Goal: Information Seeking & Learning: Learn about a topic

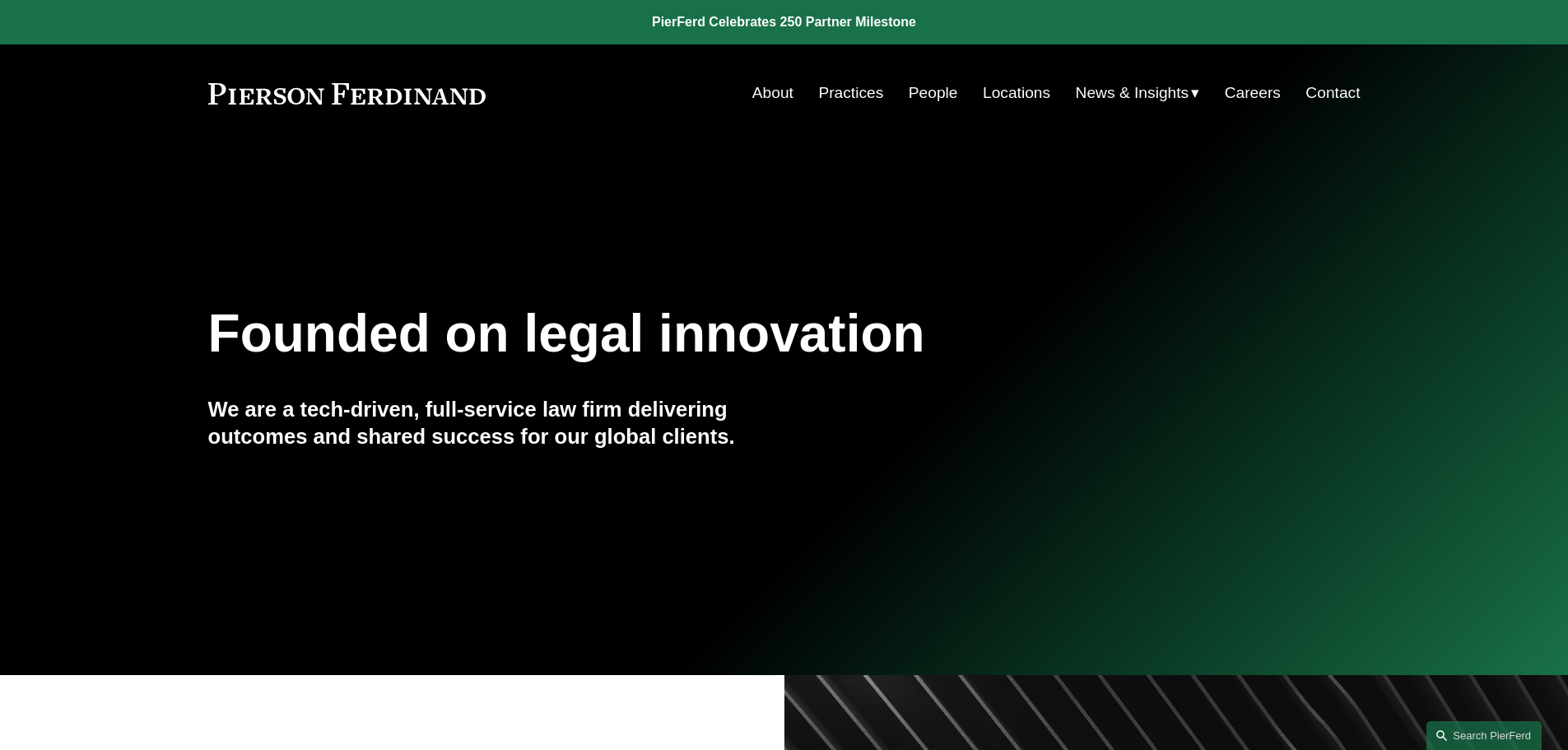
click at [925, 93] on link "People" at bounding box center [933, 93] width 50 height 31
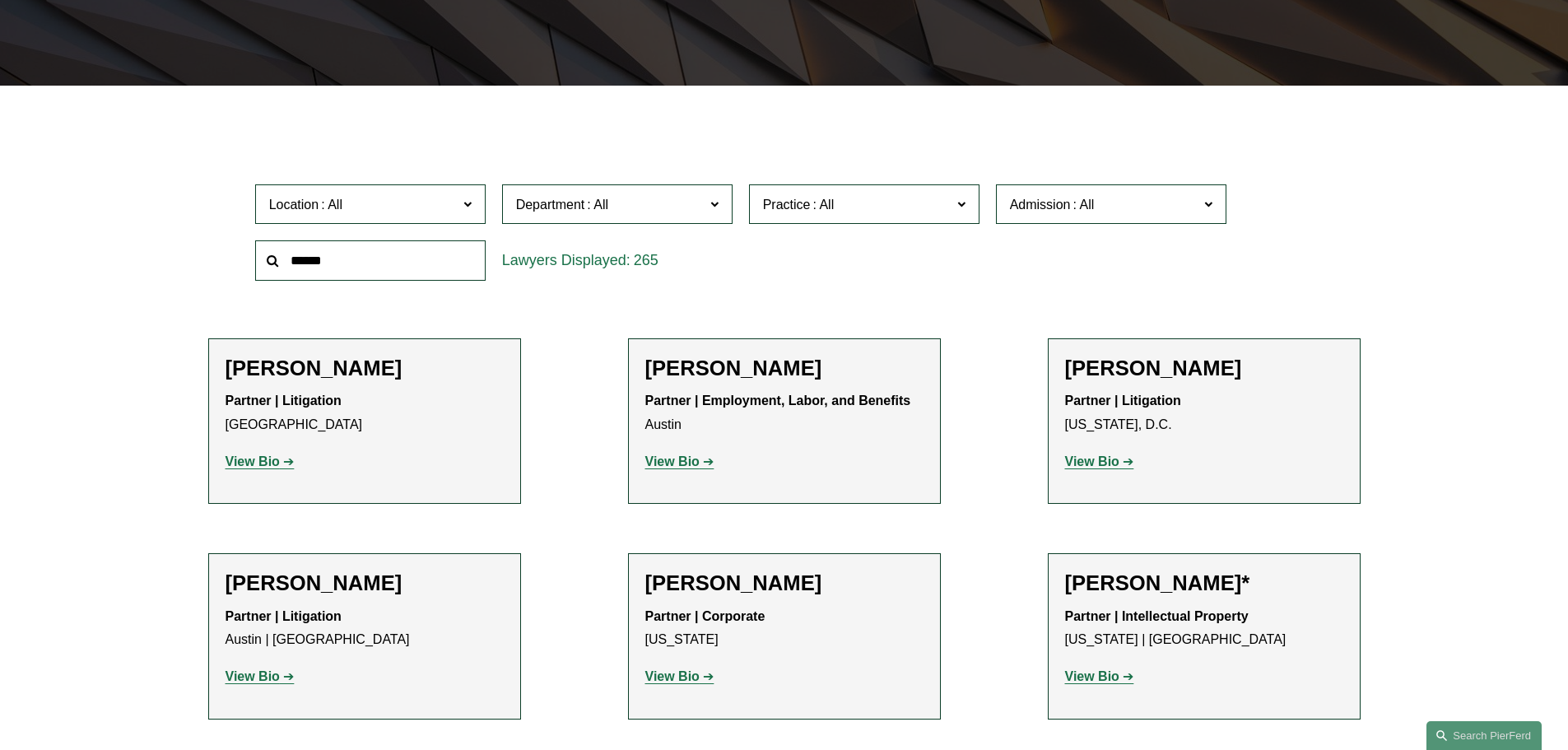
scroll to position [412, 0]
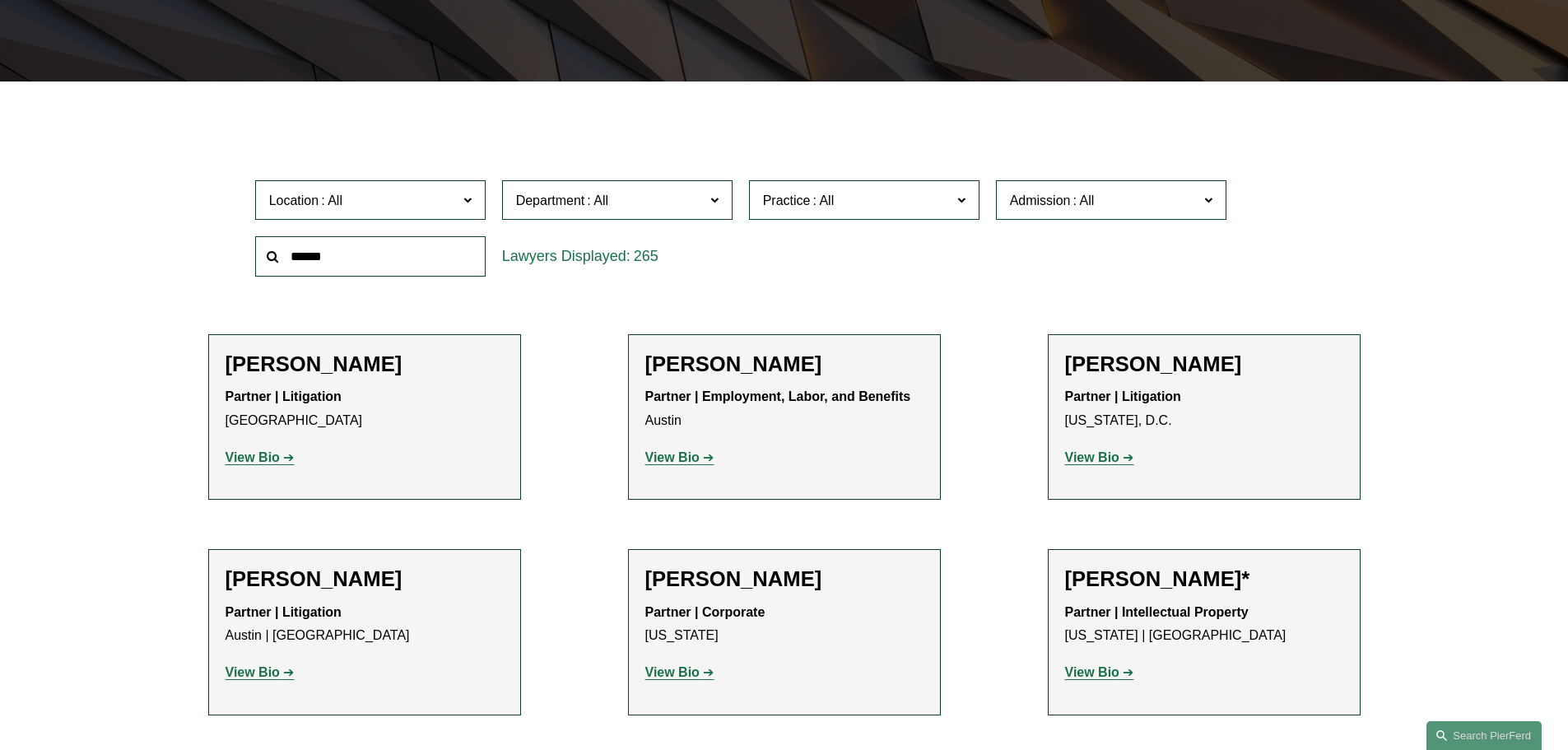
click at [318, 254] on input "text" at bounding box center [370, 256] width 231 height 41
type input "*******"
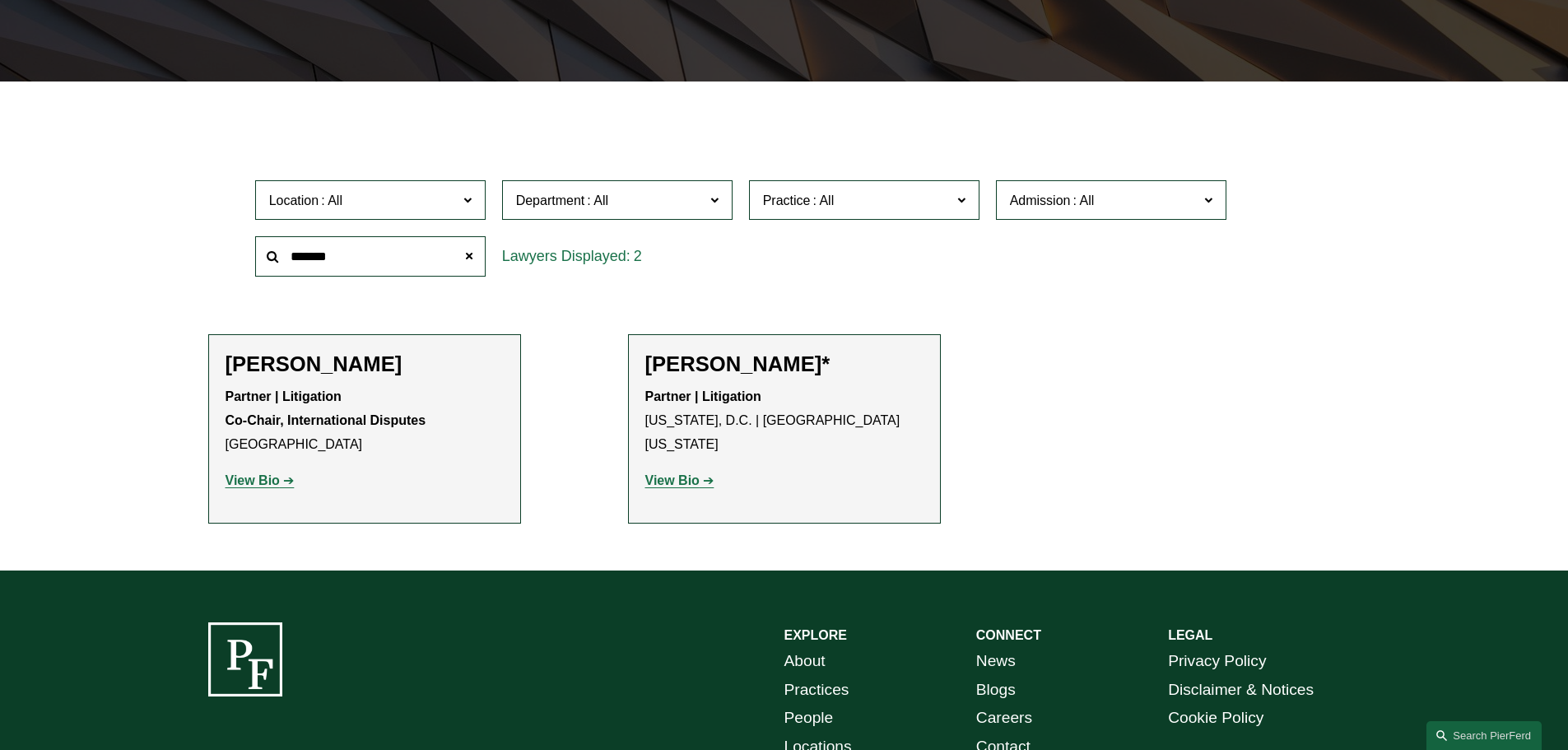
click at [255, 486] on strong "View Bio" at bounding box center [253, 480] width 55 height 14
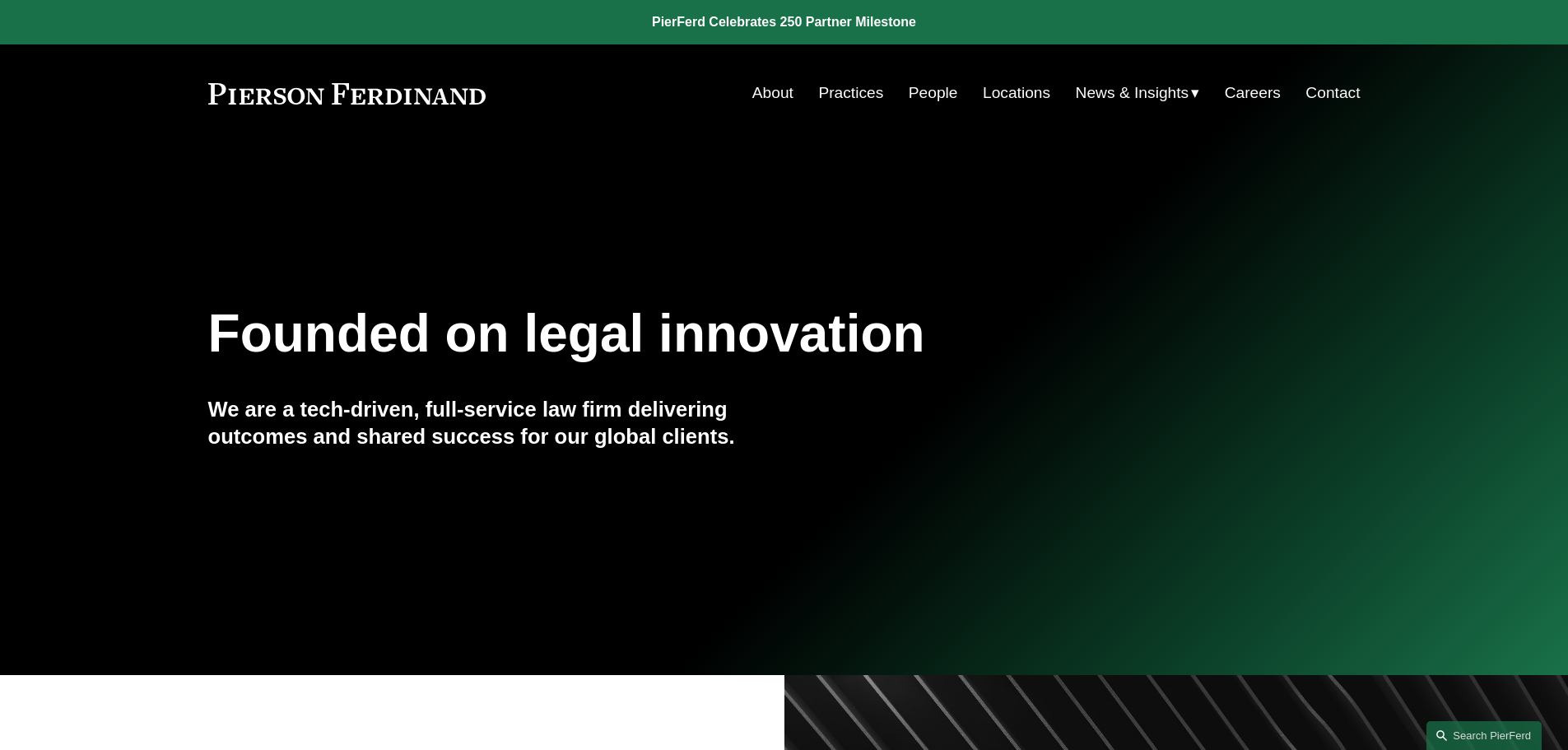
click at [1012, 96] on link "Locations" at bounding box center [1017, 93] width 68 height 31
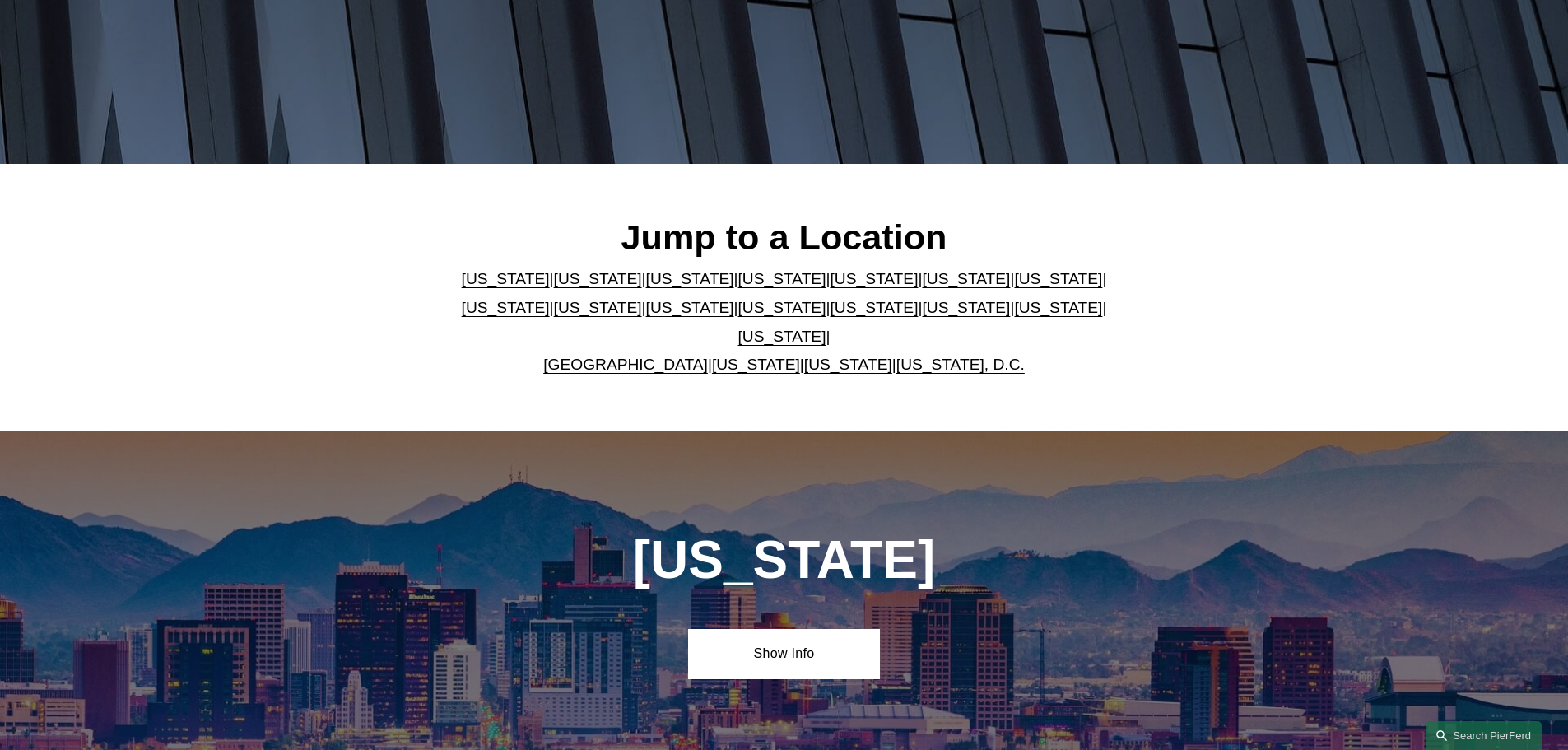
click at [738, 288] on link "[US_STATE]" at bounding box center [782, 279] width 88 height 17
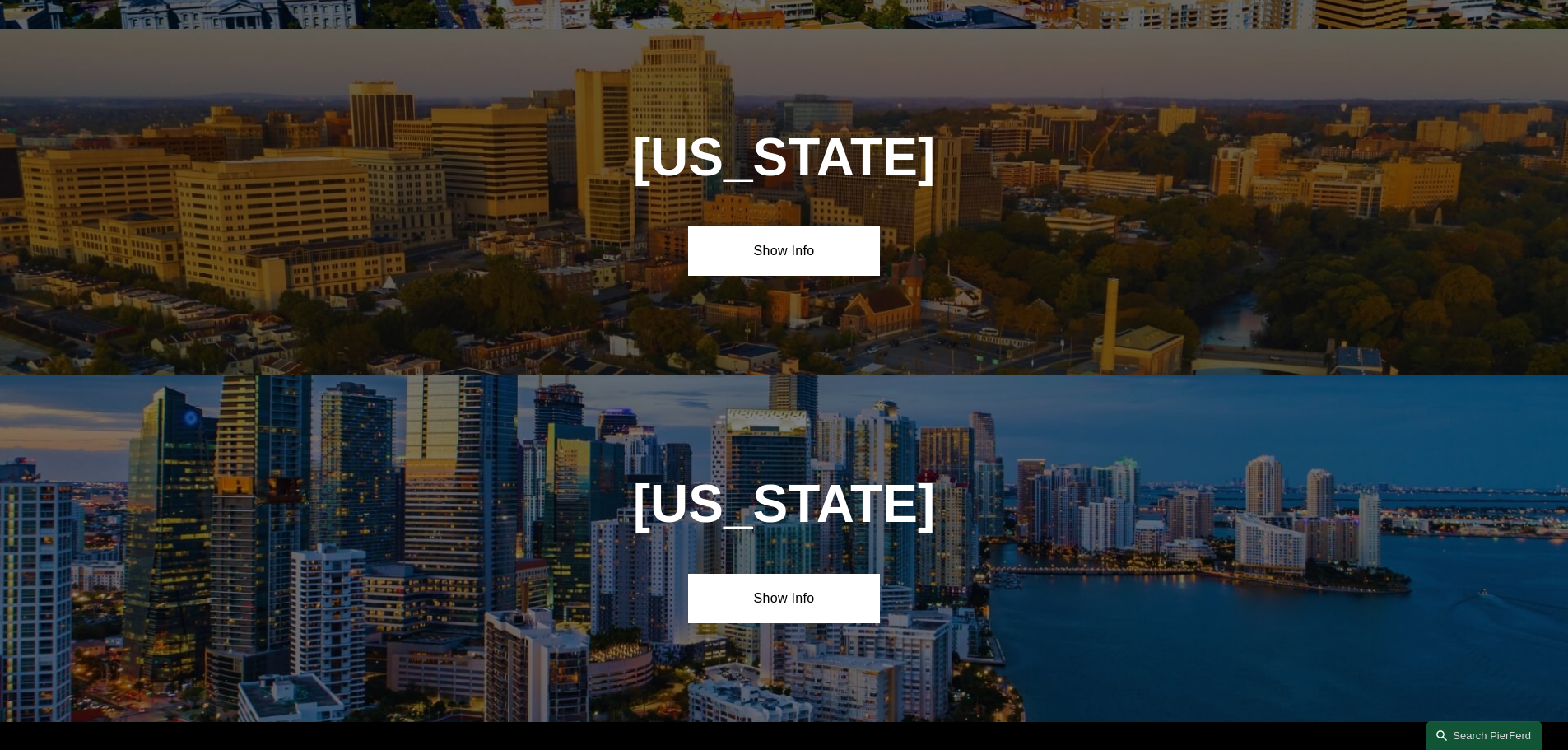
scroll to position [1789, 0]
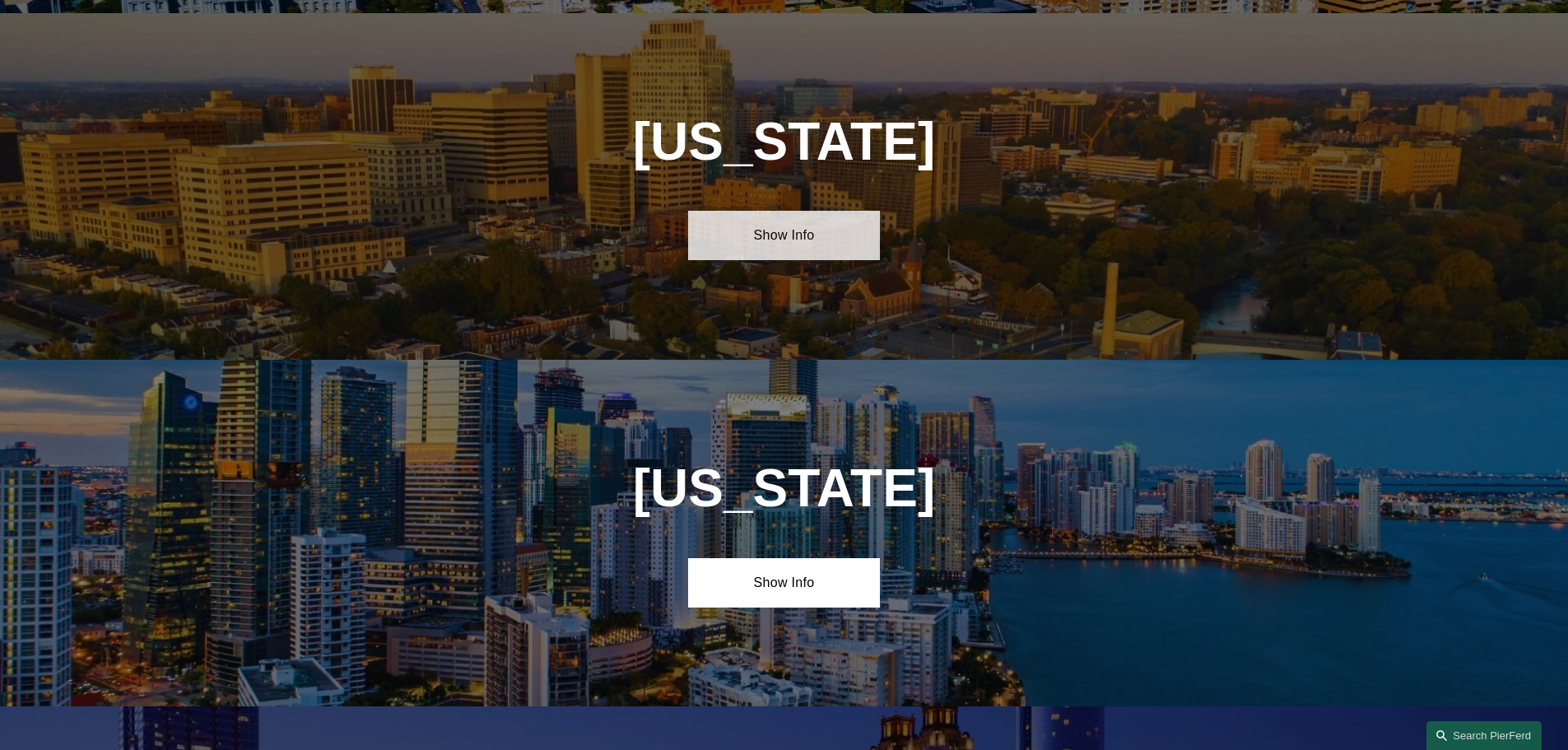
click at [789, 220] on link "Show Info" at bounding box center [784, 236] width 192 height 50
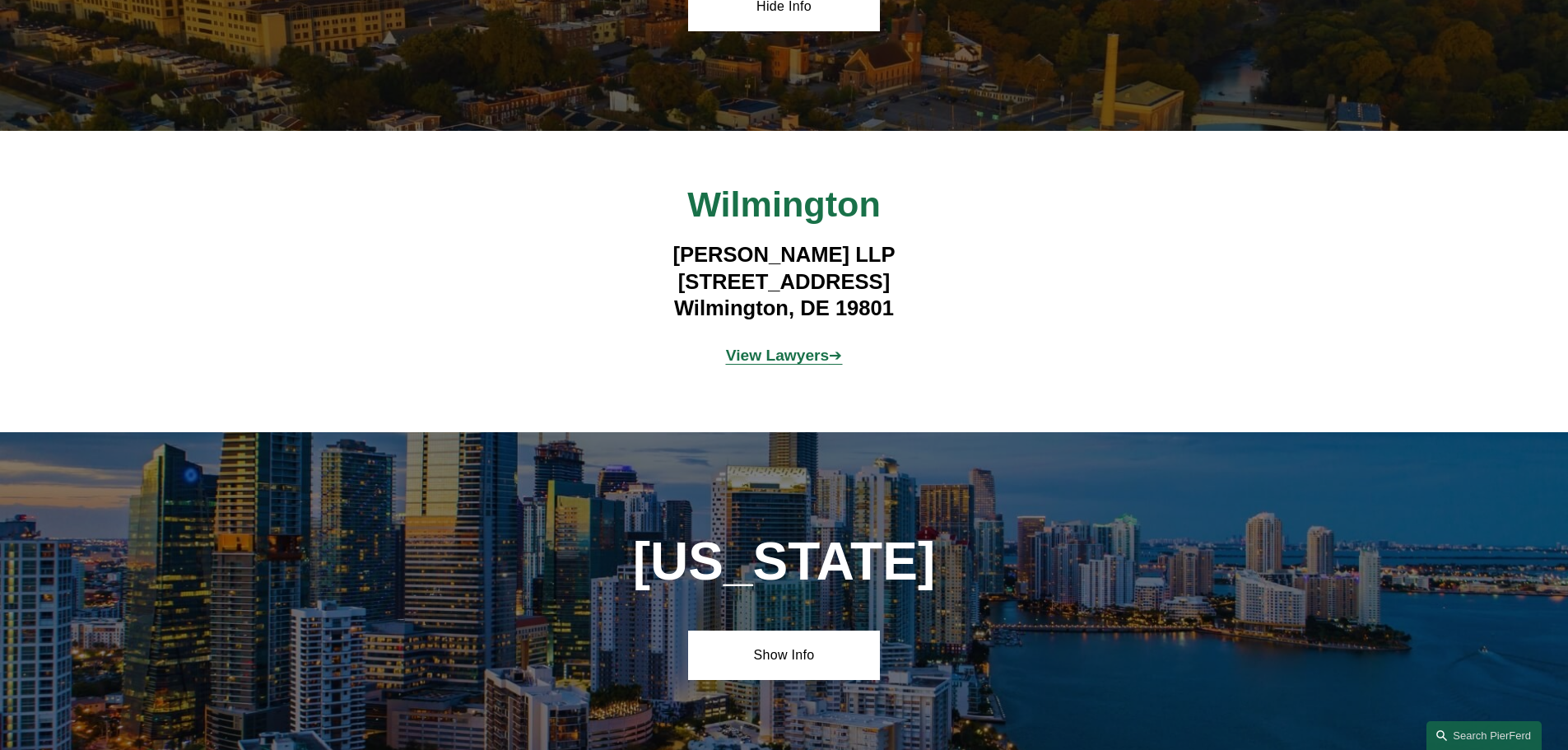
scroll to position [2035, 0]
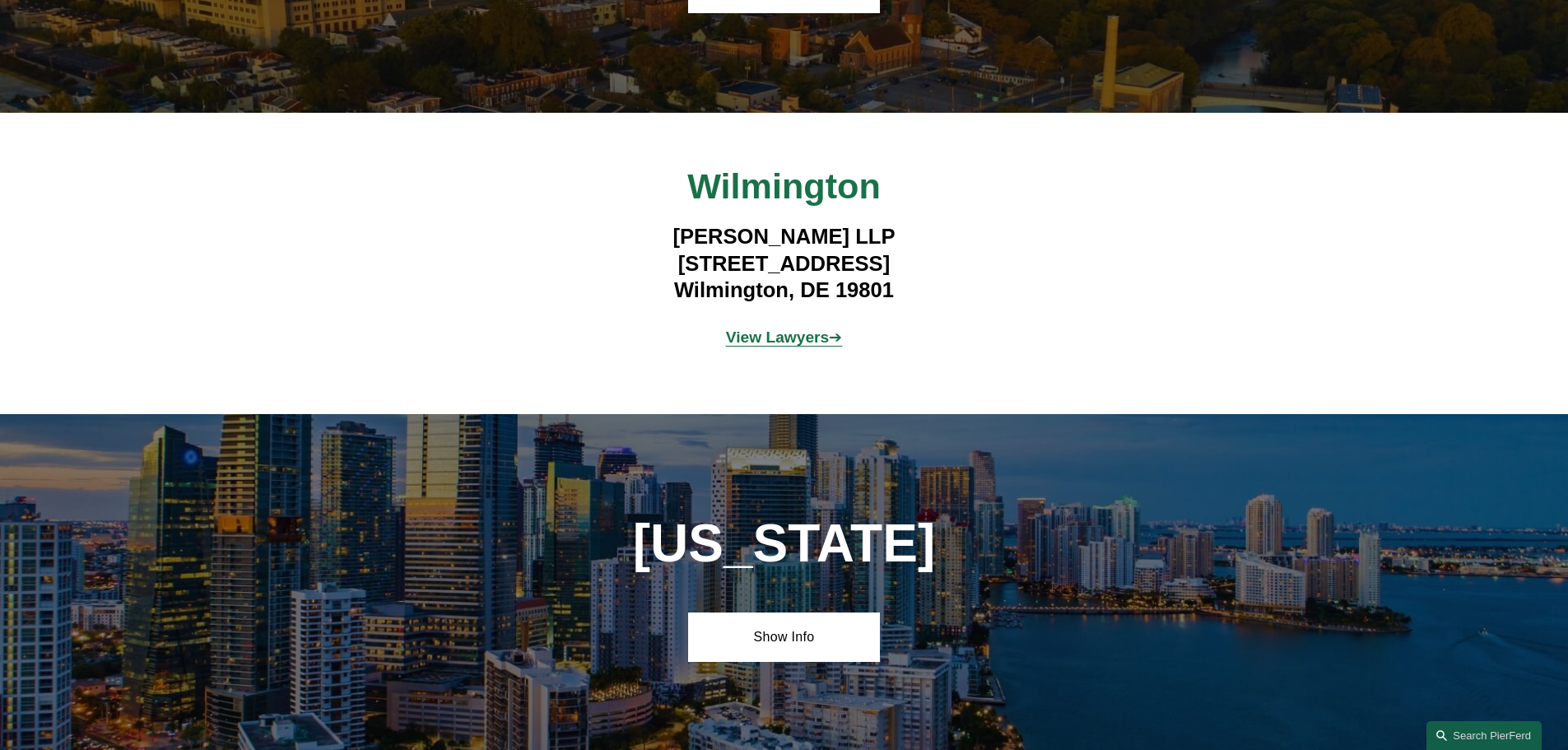
click at [779, 328] on strong "View Lawyers" at bounding box center [777, 337] width 103 height 17
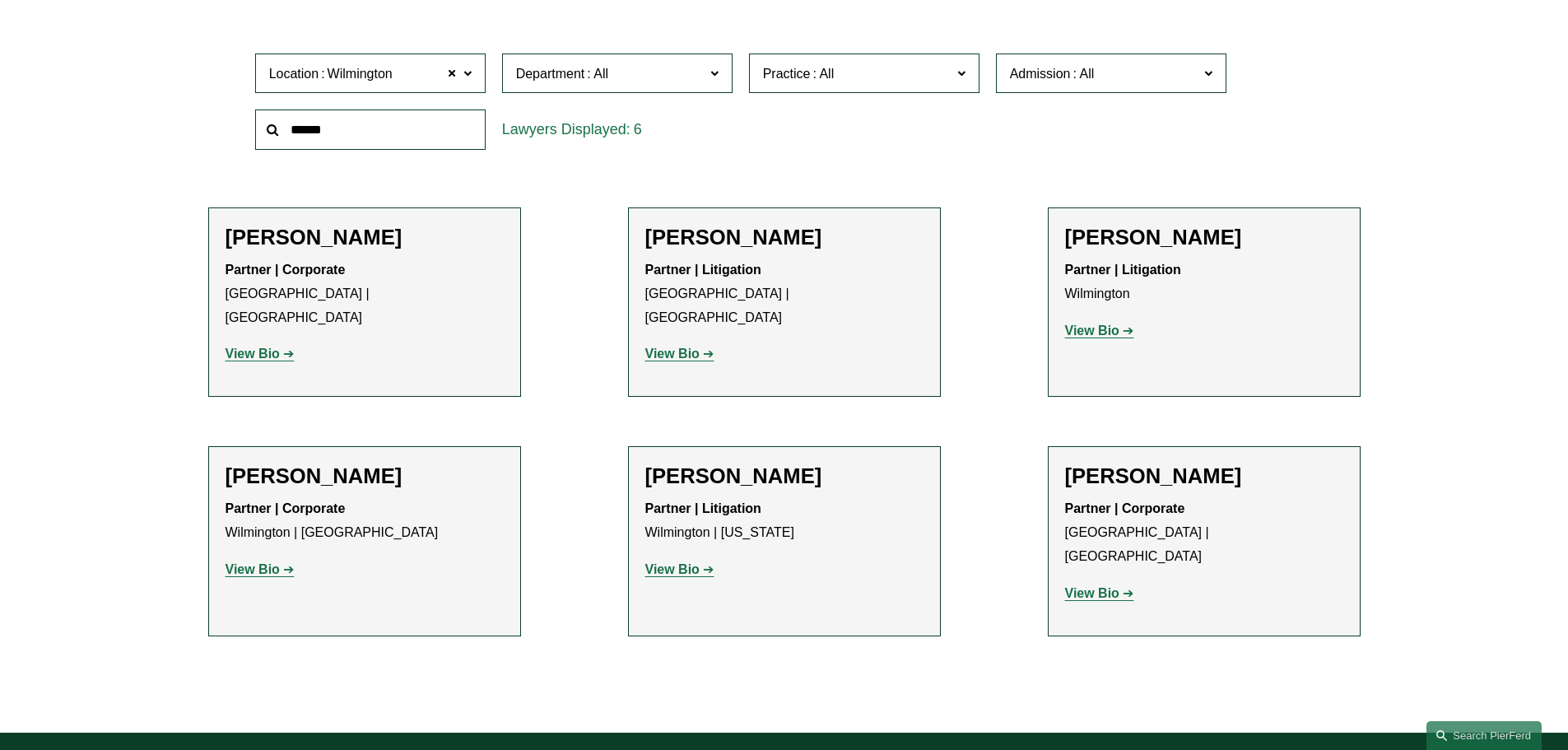
scroll to position [576, 0]
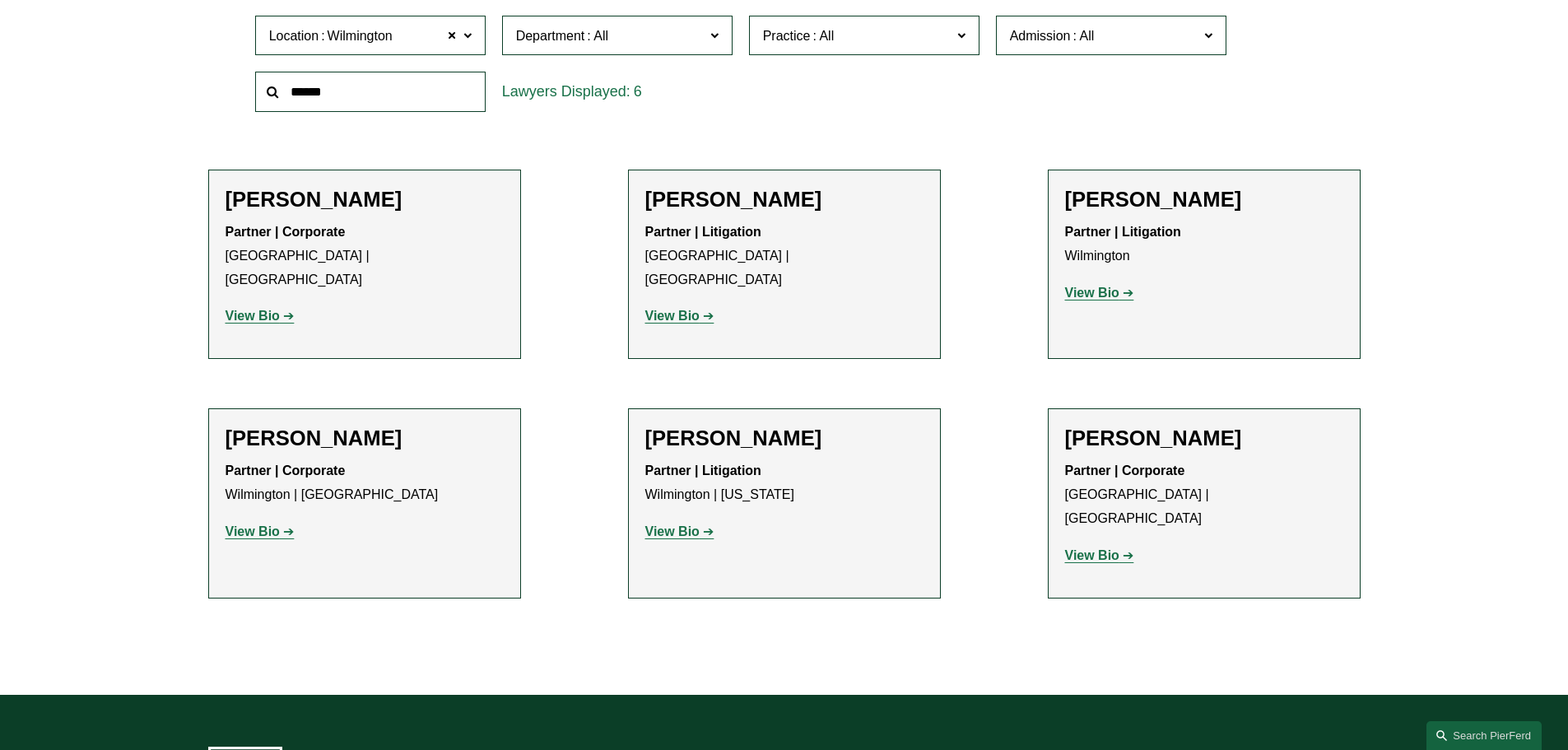
click at [243, 308] on strong "View Bio" at bounding box center [253, 315] width 55 height 14
click at [662, 308] on strong "View Bio" at bounding box center [673, 315] width 55 height 14
click at [1103, 288] on strong "View Bio" at bounding box center [1092, 293] width 55 height 14
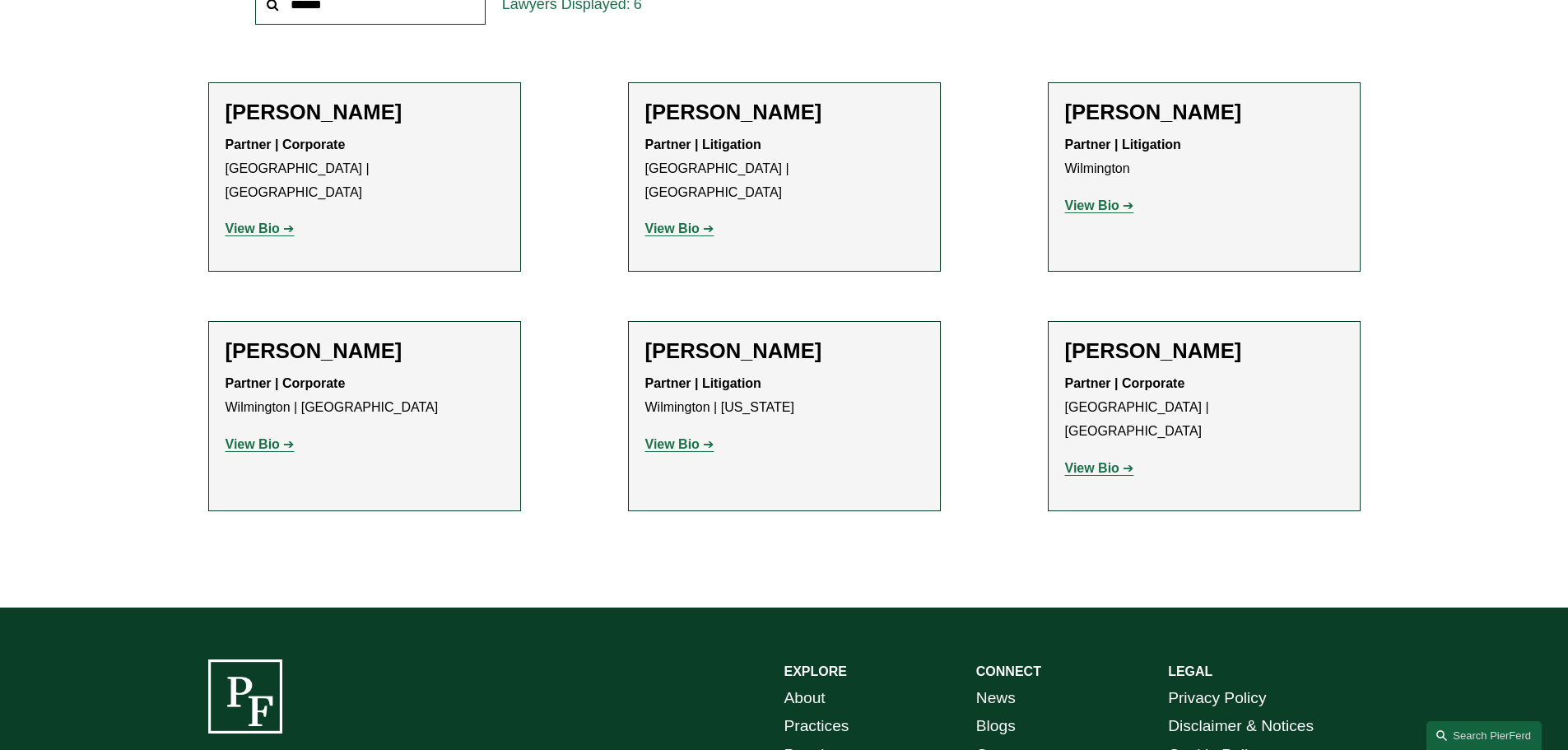
scroll to position [659, 0]
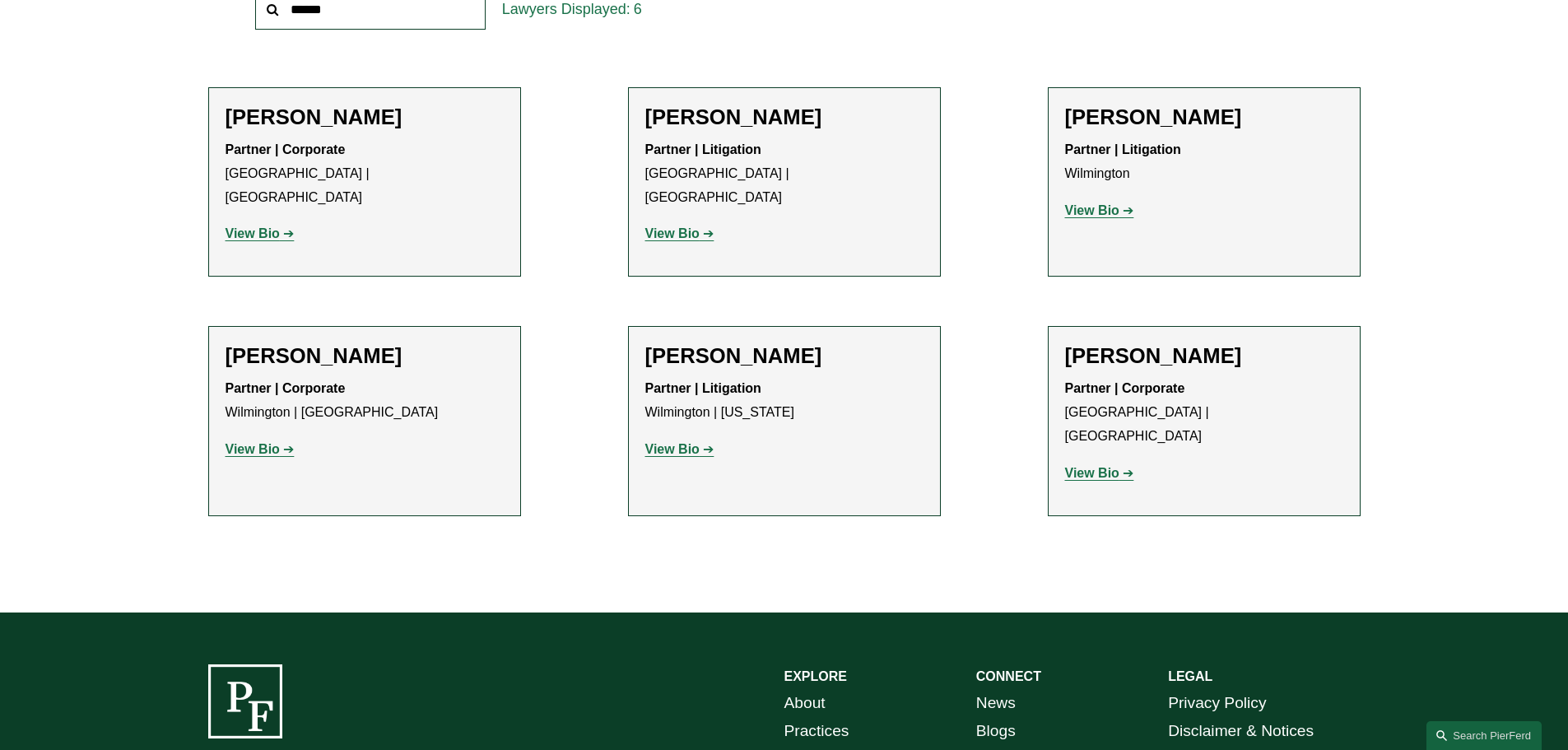
click at [262, 442] on strong "View Bio" at bounding box center [253, 449] width 55 height 14
click at [669, 442] on strong "View Bio" at bounding box center [673, 449] width 55 height 14
click at [1083, 466] on strong "View Bio" at bounding box center [1092, 473] width 55 height 14
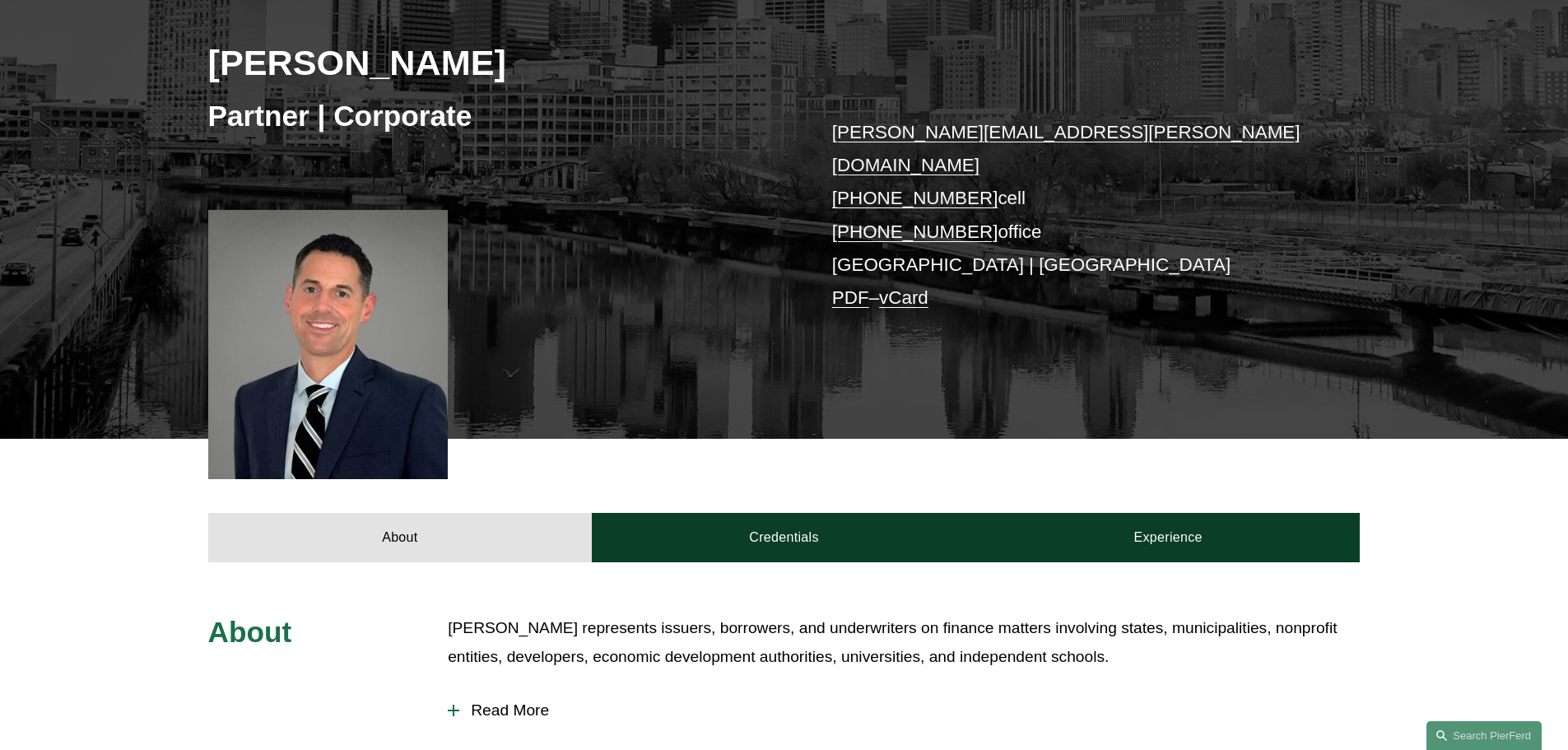
scroll to position [494, 0]
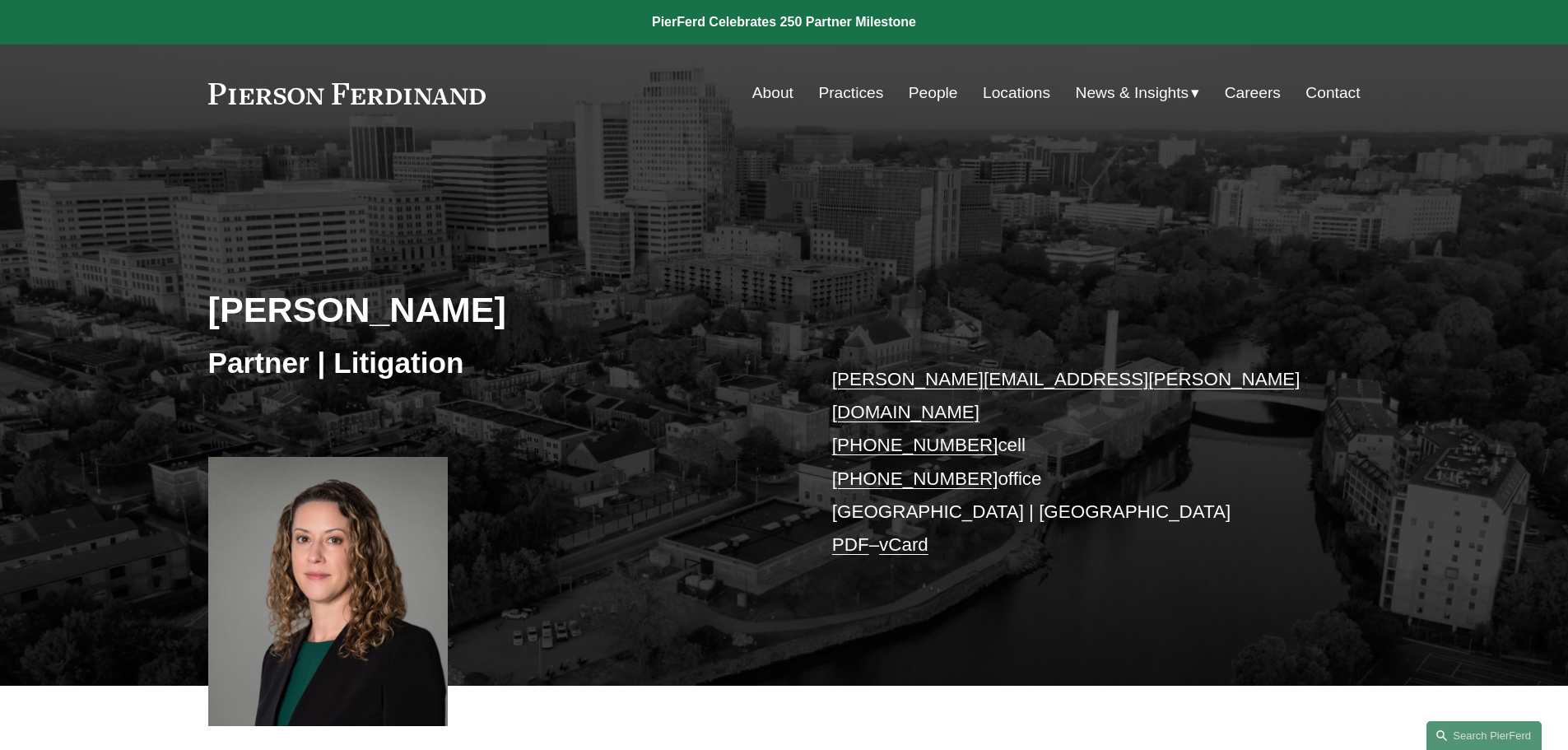
scroll to position [329, 0]
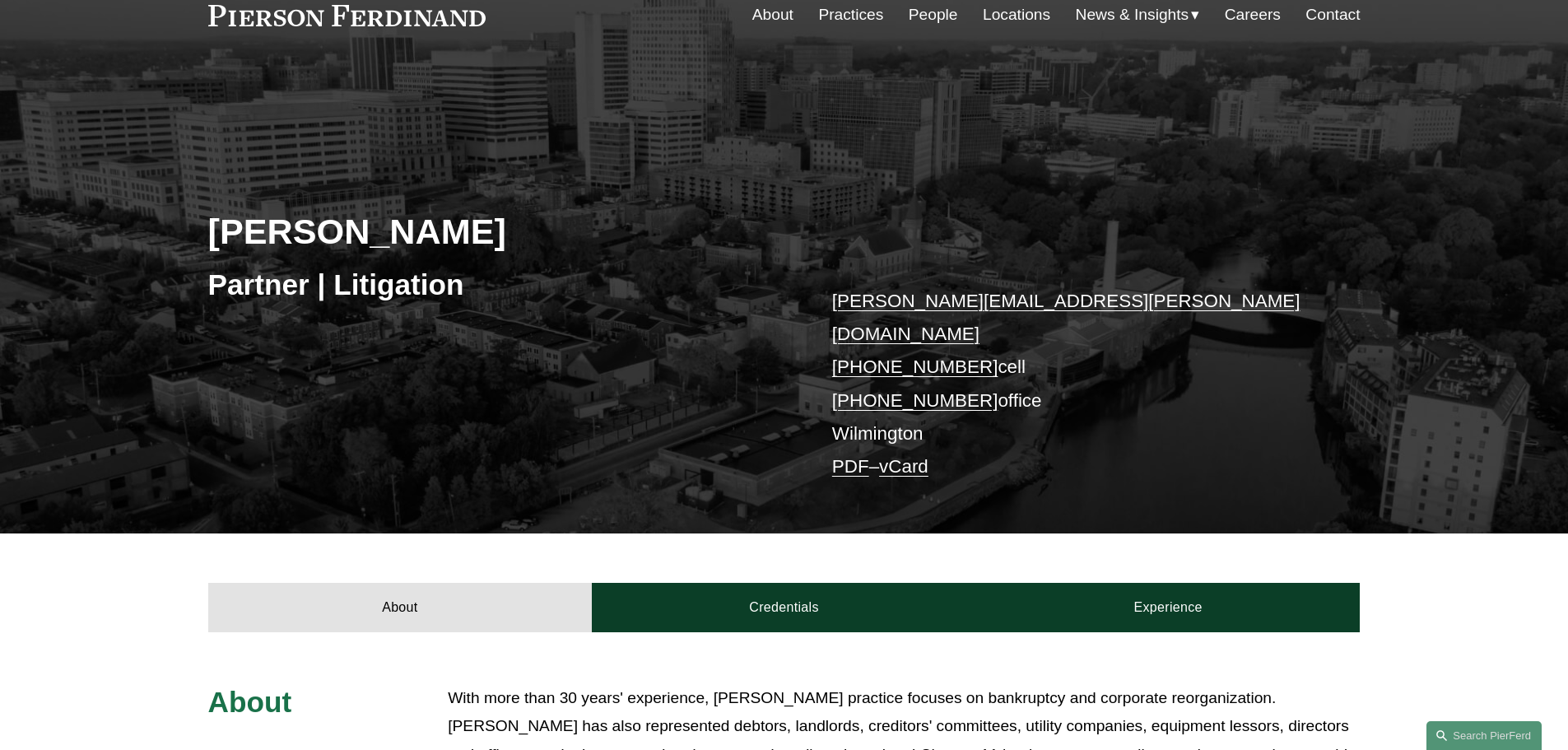
scroll to position [247, 0]
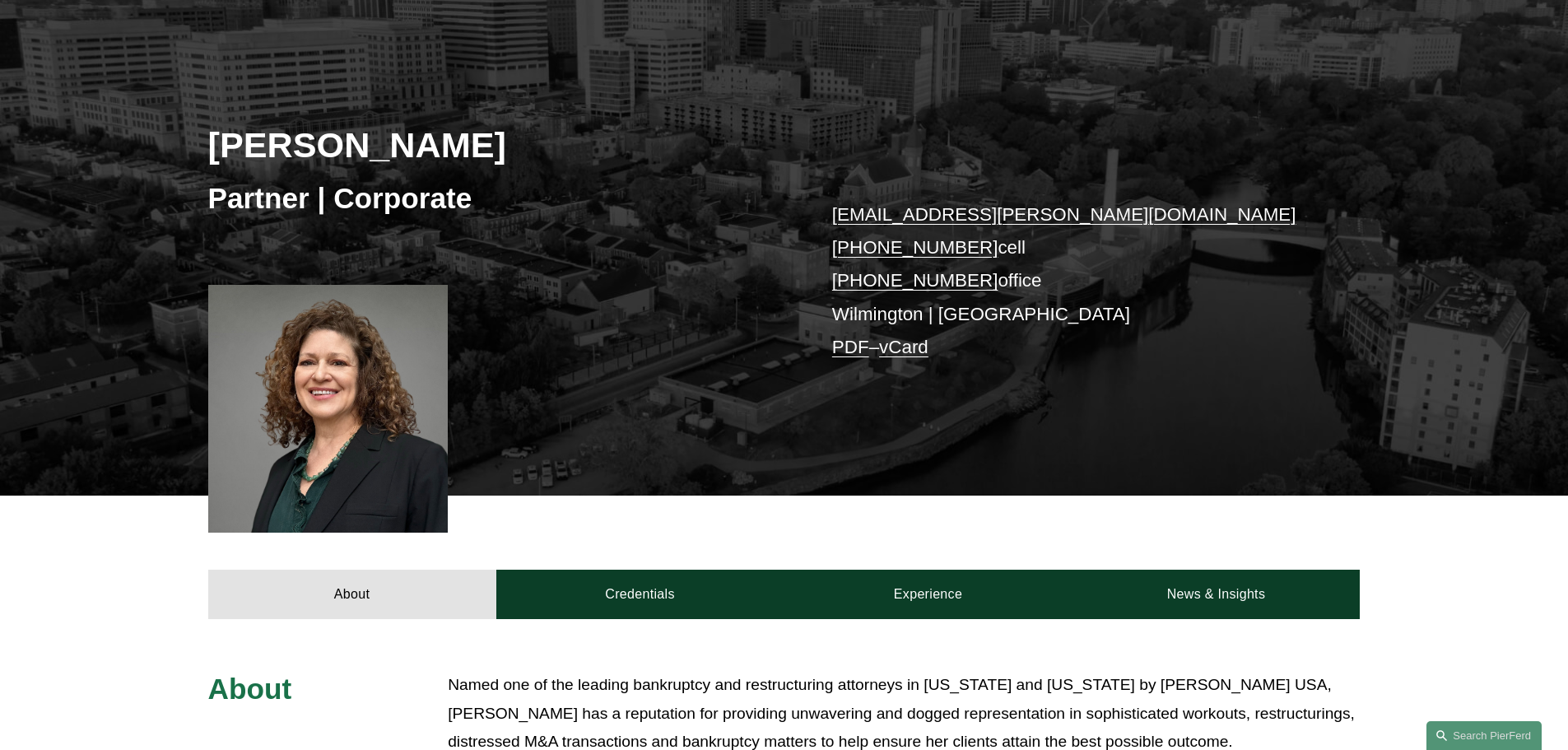
scroll to position [329, 0]
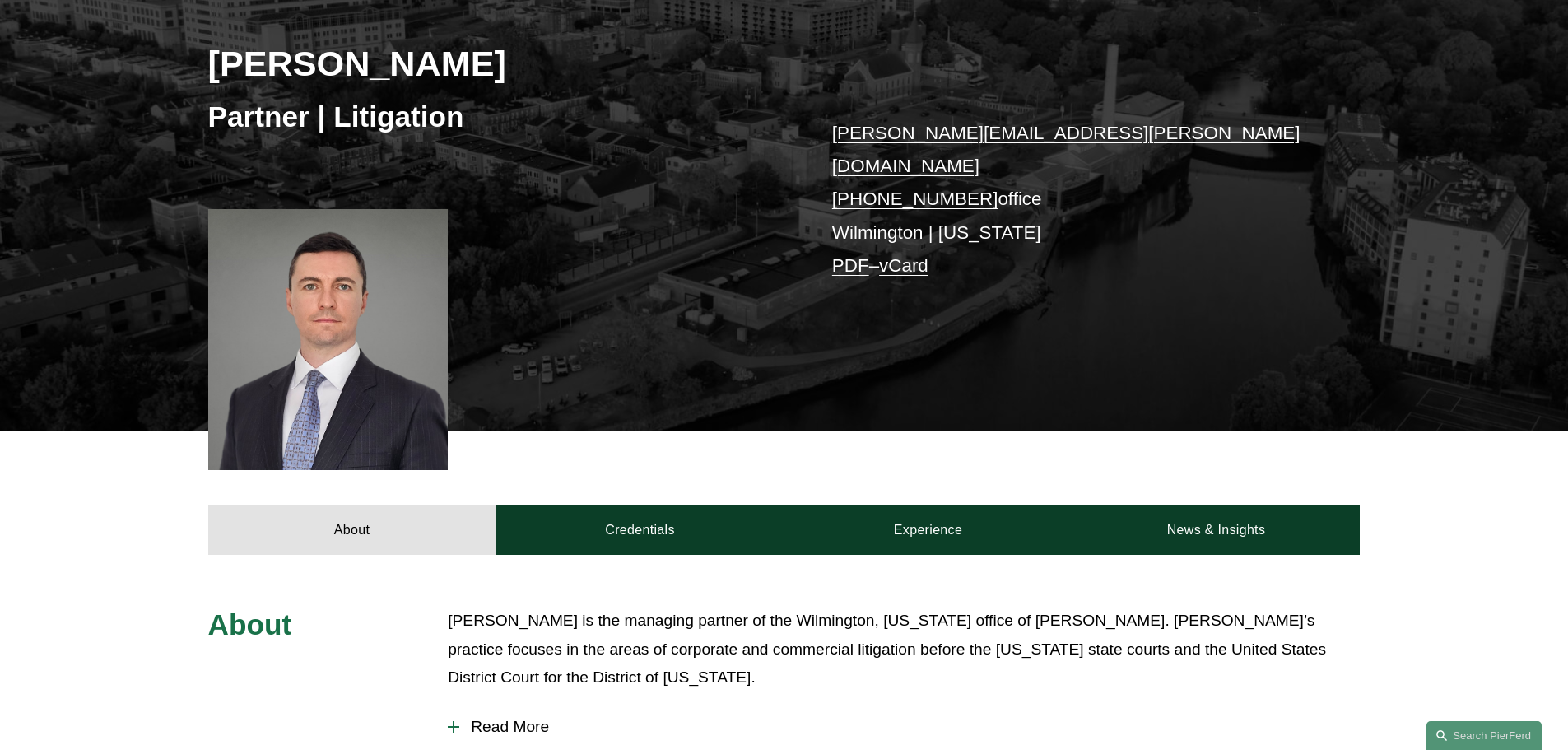
scroll to position [247, 0]
